Goal: Book appointment/travel/reservation

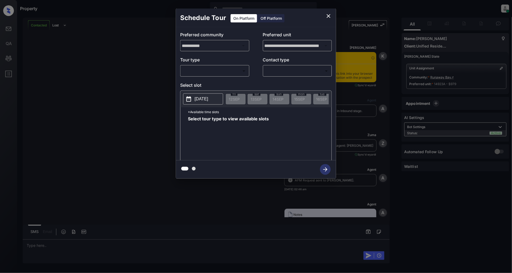
scroll to position [1445, 0]
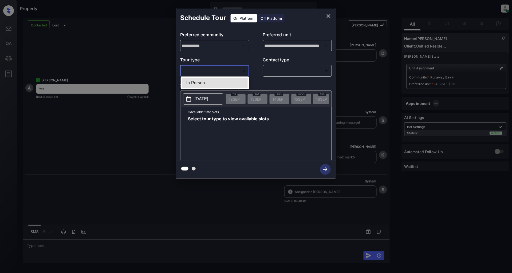
click at [209, 67] on body "Property Patrick Deasis Online Set yourself offline Set yourself on break Profi…" at bounding box center [256, 136] width 512 height 273
click at [200, 80] on li "In Person" at bounding box center [215, 83] width 66 height 10
type input "********"
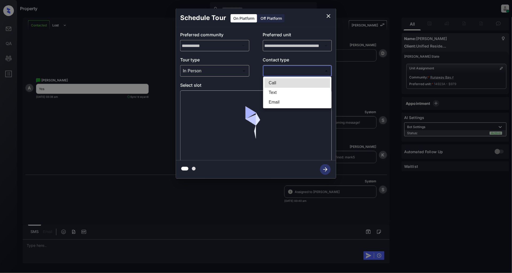
click at [264, 73] on body "Property Patrick Deasis Online Set yourself offline Set yourself on break Profi…" at bounding box center [256, 136] width 512 height 273
click at [270, 89] on li "Text" at bounding box center [297, 93] width 66 height 10
type input "****"
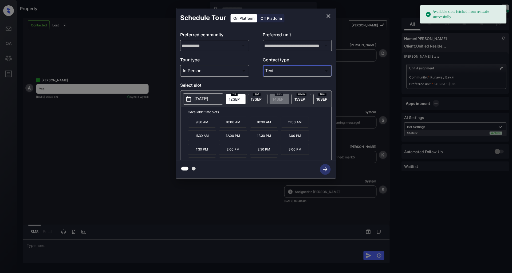
click at [233, 127] on p "10:00 AM" at bounding box center [233, 122] width 28 height 11
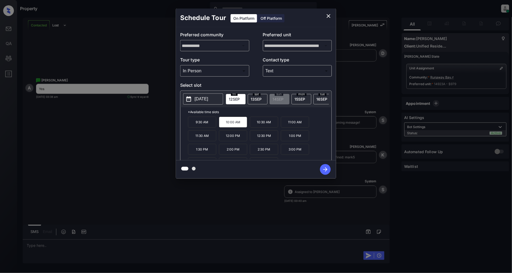
click at [327, 170] on icon "button" at bounding box center [325, 169] width 11 height 11
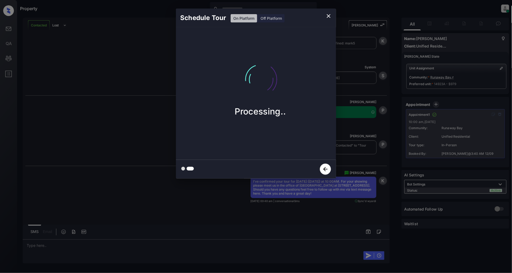
scroll to position [1558, 0]
click at [329, 15] on icon "close" at bounding box center [328, 16] width 6 height 6
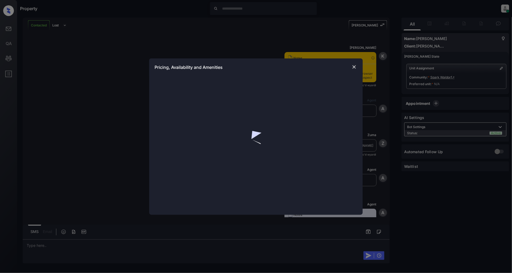
scroll to position [401, 0]
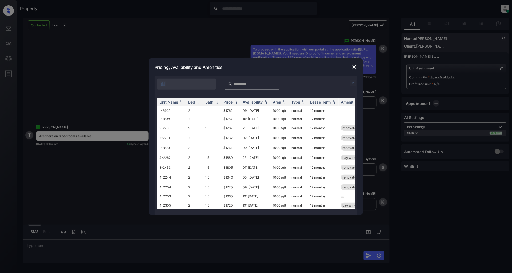
click at [351, 83] on img at bounding box center [353, 83] width 6 height 6
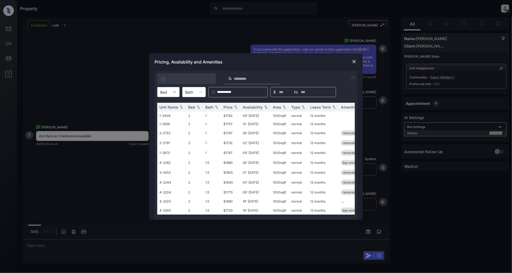
click at [173, 91] on icon at bounding box center [174, 91] width 5 height 5
click at [167, 114] on div "3" at bounding box center [168, 115] width 22 height 10
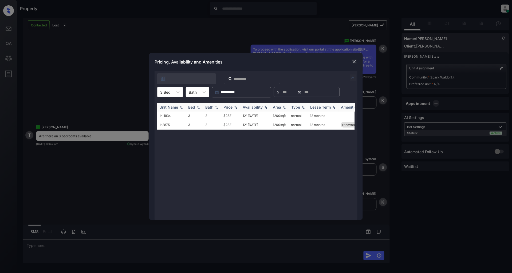
click at [237, 108] on img at bounding box center [235, 107] width 5 height 4
drag, startPoint x: 234, startPoint y: 113, endPoint x: 222, endPoint y: 115, distance: 12.1
click at [222, 115] on td "$2321" at bounding box center [230, 116] width 19 height 8
copy td "$2321"
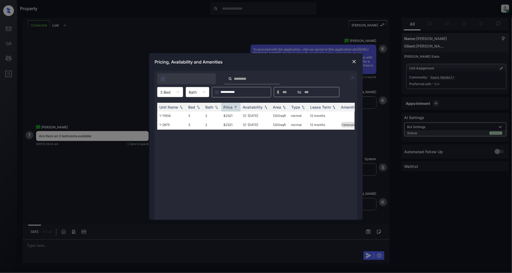
click at [357, 63] on div at bounding box center [354, 61] width 6 height 6
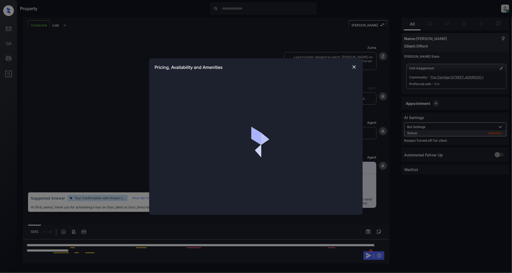
scroll to position [1088, 0]
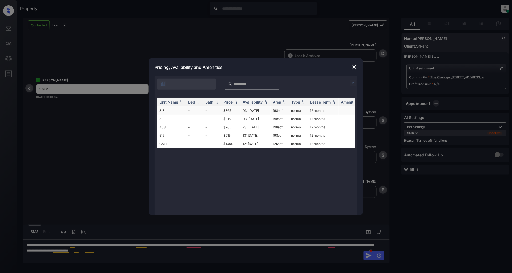
click at [182, 111] on td "318" at bounding box center [171, 110] width 29 height 8
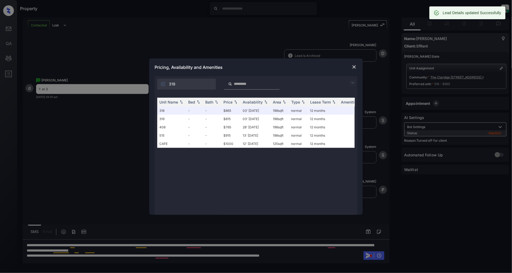
click at [354, 68] on img at bounding box center [353, 66] width 5 height 5
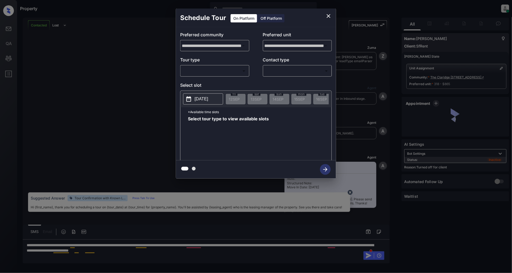
scroll to position [1123, 0]
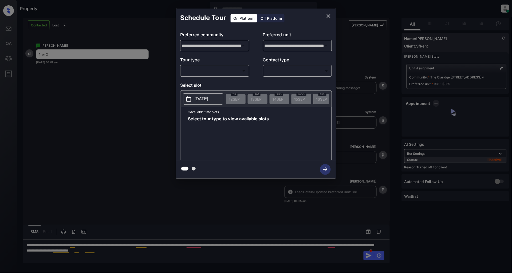
click at [266, 19] on div "Off Platform" at bounding box center [271, 18] width 27 height 8
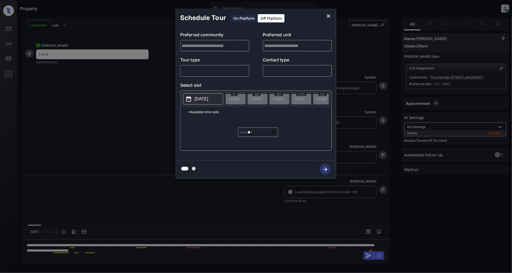
type input "**********"
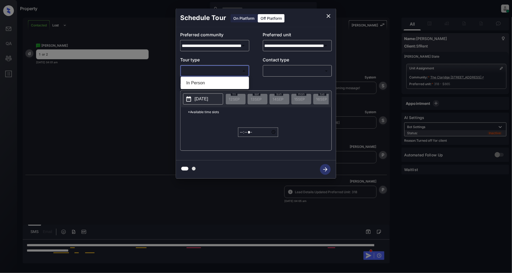
click at [212, 71] on body "Property [PERSON_NAME] Online Set yourself offline Set yourself on break Profil…" at bounding box center [256, 136] width 512 height 273
click at [201, 83] on li "In Person" at bounding box center [215, 83] width 66 height 10
type input "********"
click at [279, 68] on body "Property Patrick Deasis Online Set yourself offline Set yourself on break Profi…" at bounding box center [256, 136] width 512 height 273
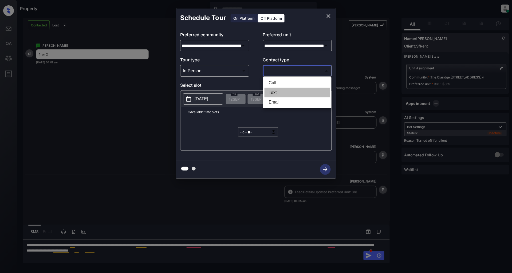
click at [281, 91] on li "Text" at bounding box center [297, 93] width 66 height 10
type input "****"
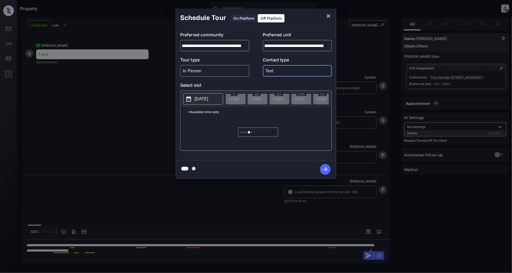
click at [197, 103] on button "[DATE]" at bounding box center [203, 98] width 40 height 11
click at [207, 140] on div "*Available time slots ***** ​" at bounding box center [255, 128] width 151 height 43
click at [244, 137] on input "*****" at bounding box center [258, 132] width 40 height 9
type input "*****"
click at [326, 171] on icon "button" at bounding box center [325, 169] width 11 height 11
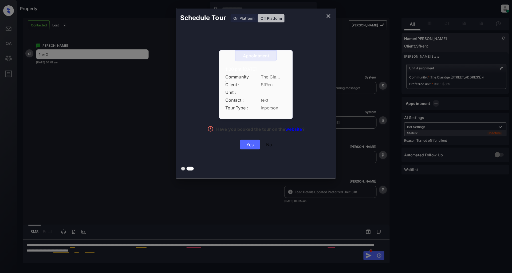
click at [241, 144] on div "Yes" at bounding box center [250, 145] width 20 height 10
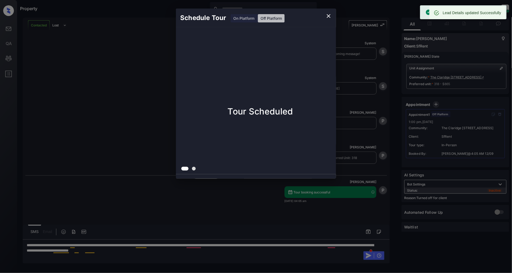
scroll to position [1157, 0]
click at [136, 113] on div "Schedule Tour On Platform Off Platform Tour Scheduled" at bounding box center [256, 93] width 512 height 187
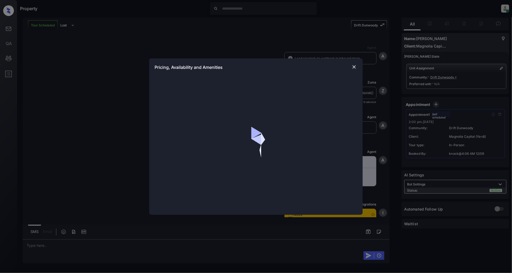
scroll to position [372, 0]
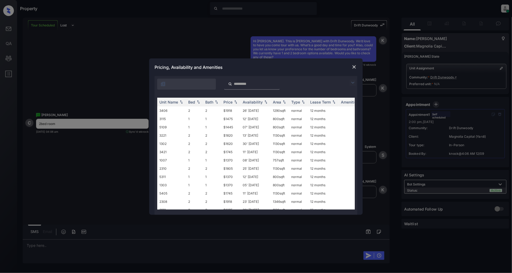
click at [353, 82] on img at bounding box center [353, 83] width 6 height 6
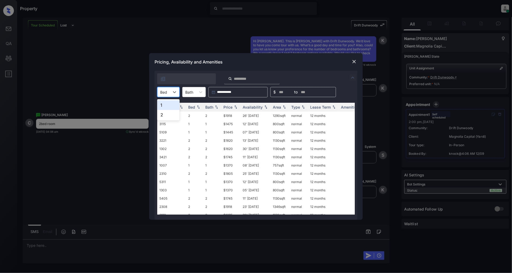
click at [166, 92] on div at bounding box center [163, 92] width 7 height 6
click at [164, 112] on div "2" at bounding box center [168, 115] width 22 height 10
click at [238, 108] on img at bounding box center [235, 107] width 5 height 4
drag, startPoint x: 239, startPoint y: 116, endPoint x: 219, endPoint y: 116, distance: 19.7
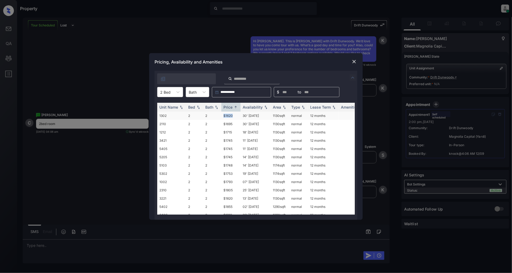
click at [219, 116] on tr "1302 2 2 $1620 30' Aug 25 1130 sqft normal 12 months" at bounding box center [296, 116] width 279 height 8
copy tr "$1620"
click at [355, 62] on img at bounding box center [353, 61] width 5 height 5
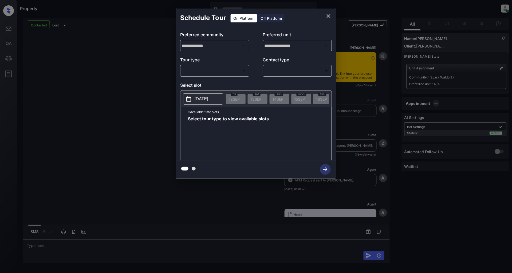
scroll to position [557, 0]
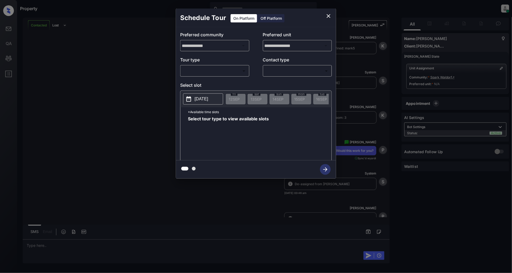
click at [213, 67] on body "Property [PERSON_NAME] Online Set yourself offline Set yourself on break Profil…" at bounding box center [256, 136] width 512 height 273
click at [198, 80] on li "In Person" at bounding box center [215, 83] width 66 height 10
type input "********"
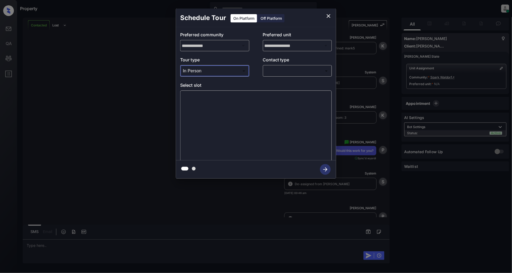
click at [291, 71] on body "Property [PERSON_NAME] Online Set yourself offline Set yourself on break Profil…" at bounding box center [256, 136] width 512 height 273
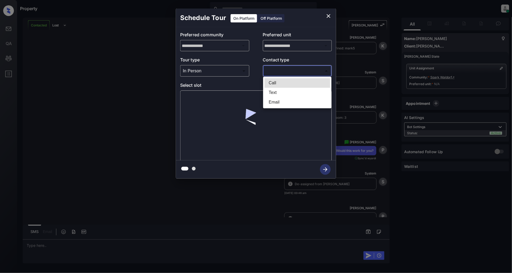
click at [292, 92] on li "Text" at bounding box center [297, 93] width 66 height 10
type input "****"
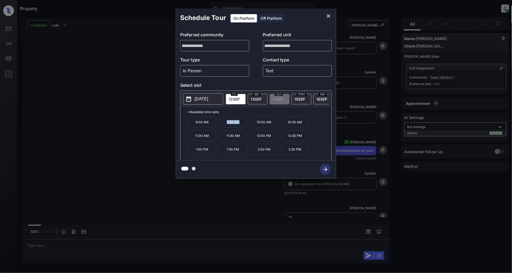
drag, startPoint x: 242, startPoint y: 126, endPoint x: 223, endPoint y: 126, distance: 18.9
click at [223, 126] on p "9:30 AM" at bounding box center [233, 122] width 28 height 11
copy p "9:30 AM"
drag, startPoint x: 274, startPoint y: 139, endPoint x: 258, endPoint y: 140, distance: 16.0
click at [258, 140] on p "12:00 PM" at bounding box center [264, 135] width 28 height 11
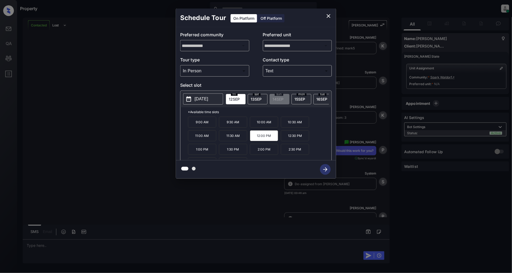
click at [294, 166] on div at bounding box center [256, 169] width 160 height 18
drag, startPoint x: 305, startPoint y: 140, endPoint x: 286, endPoint y: 140, distance: 18.4
click at [286, 140] on p "12:30 PM" at bounding box center [295, 135] width 28 height 11
copy p "12:30 PM"
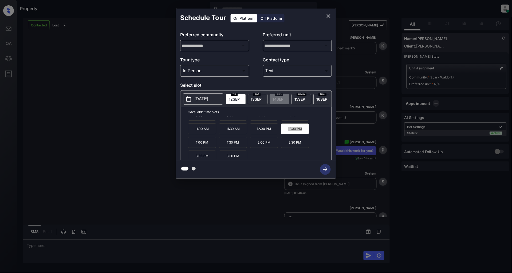
scroll to position [9, 0]
drag, startPoint x: 208, startPoint y: 157, endPoint x: 188, endPoint y: 156, distance: 19.7
click at [188, 156] on p "3:00 PM" at bounding box center [202, 153] width 28 height 11
copy p "3:00 PM"
click at [329, 15] on icon "close" at bounding box center [328, 16] width 6 height 6
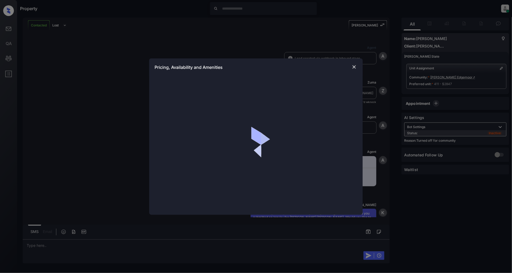
scroll to position [721, 0]
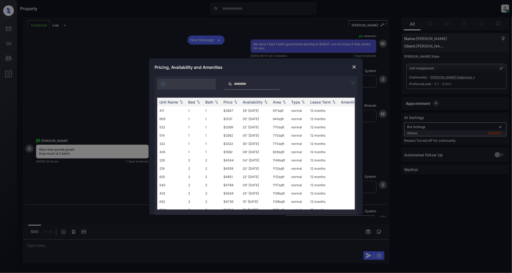
click at [354, 67] on img at bounding box center [353, 66] width 5 height 5
